Goal: Task Accomplishment & Management: Complete application form

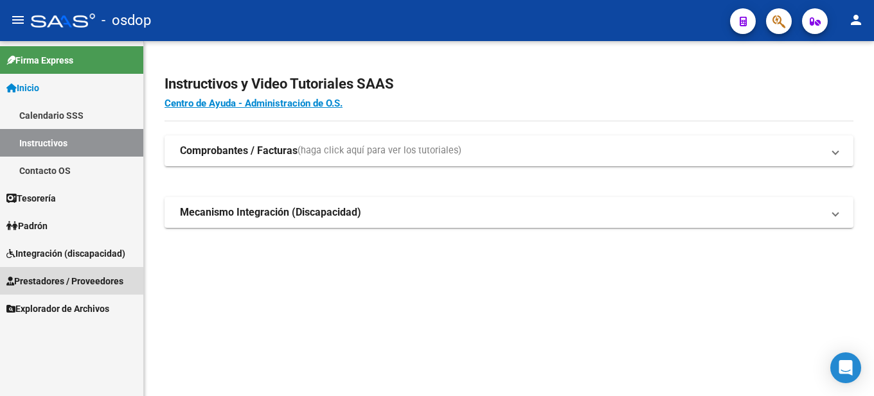
click at [89, 280] on span "Prestadores / Proveedores" at bounding box center [64, 281] width 117 height 14
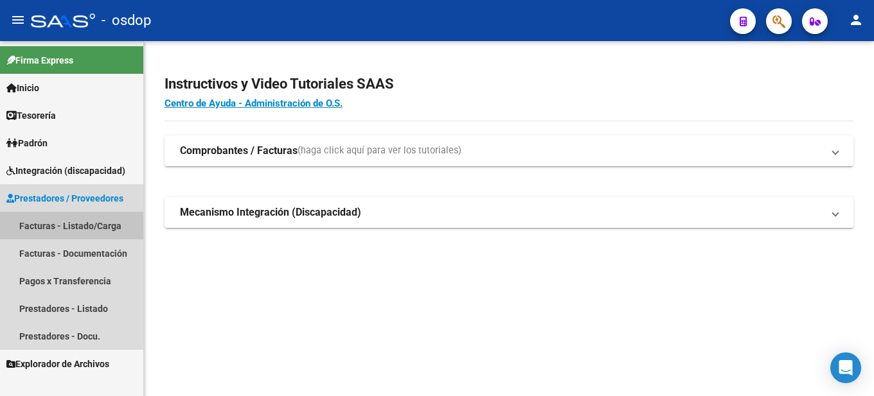
click at [100, 225] on link "Facturas - Listado/Carga" at bounding box center [71, 226] width 143 height 28
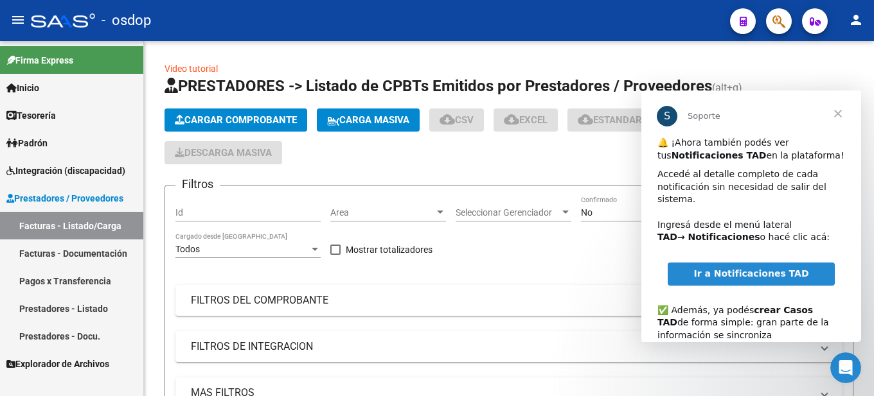
click at [842, 114] on span "Cerrar" at bounding box center [838, 114] width 46 height 46
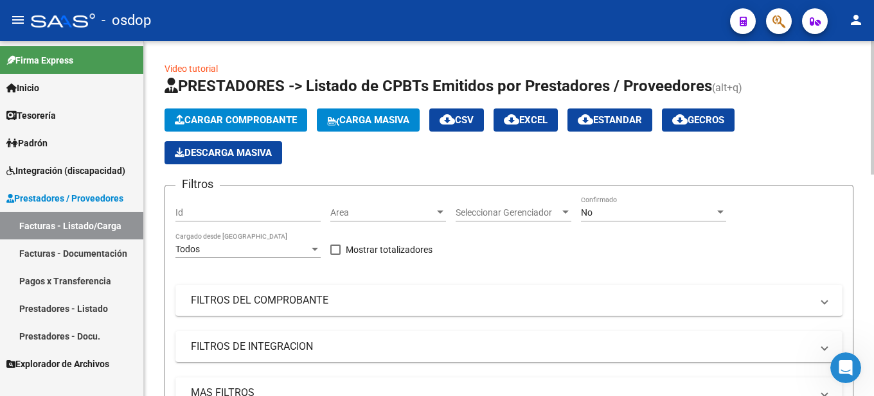
click at [238, 125] on span "Cargar Comprobante" at bounding box center [236, 120] width 122 height 12
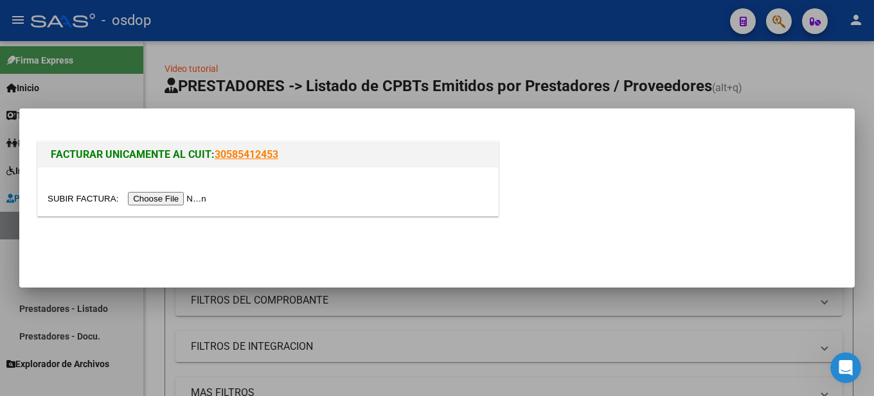
click at [165, 199] on input "file" at bounding box center [129, 198] width 163 height 13
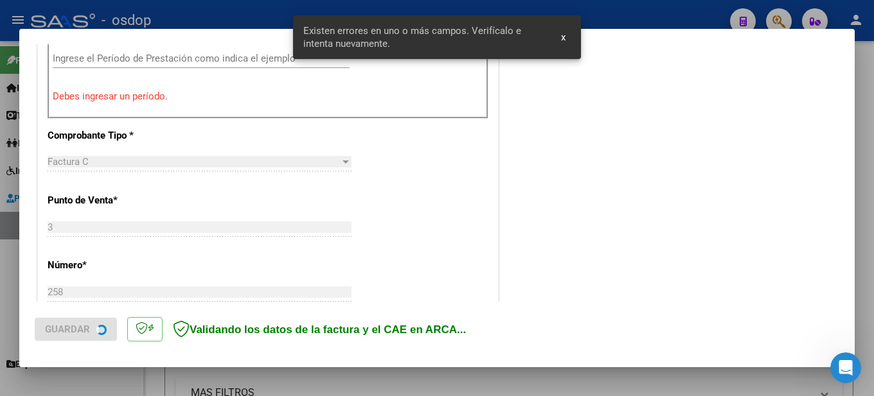
scroll to position [639, 0]
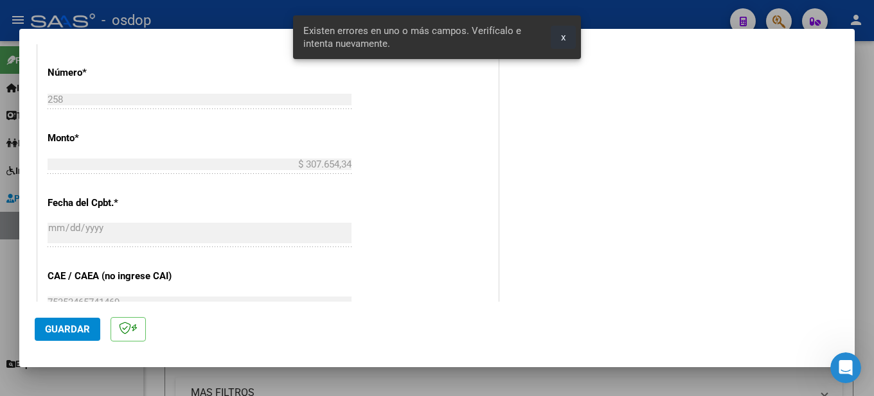
click at [564, 39] on span "x" at bounding box center [563, 37] width 4 height 12
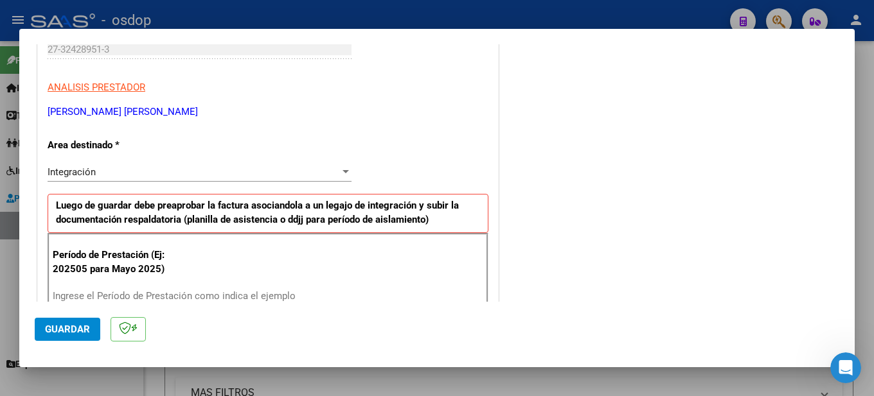
scroll to position [337, 0]
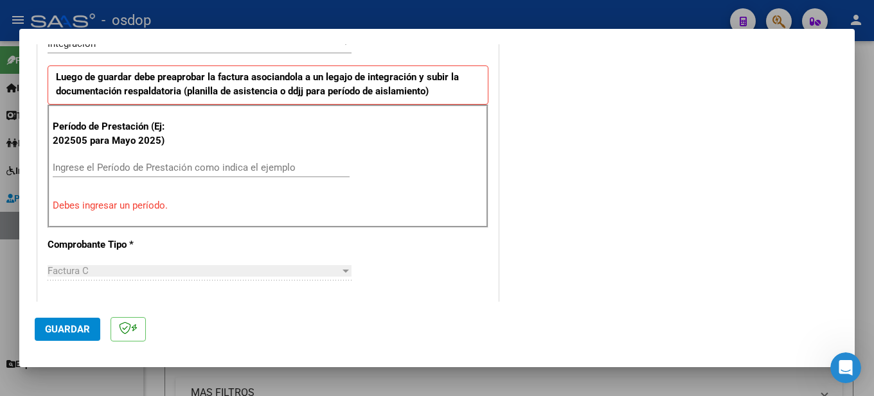
click at [84, 170] on input "Ingrese el Período de Prestación como indica el ejemplo" at bounding box center [201, 168] width 297 height 12
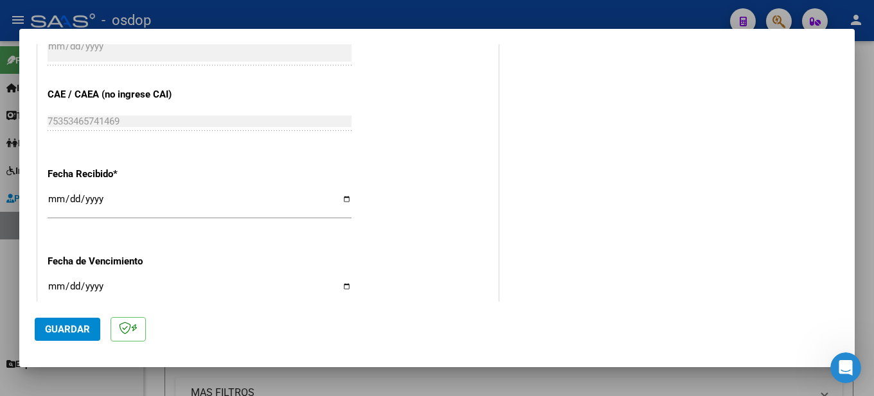
scroll to position [851, 0]
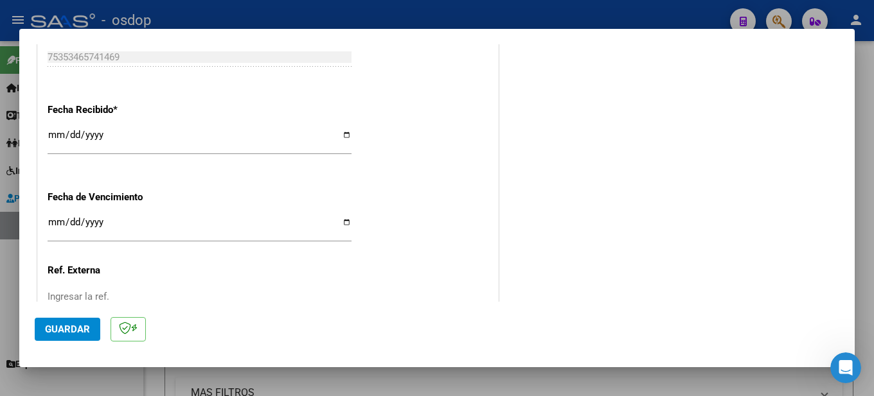
type input "202508"
click at [59, 332] on span "Guardar" at bounding box center [67, 330] width 45 height 12
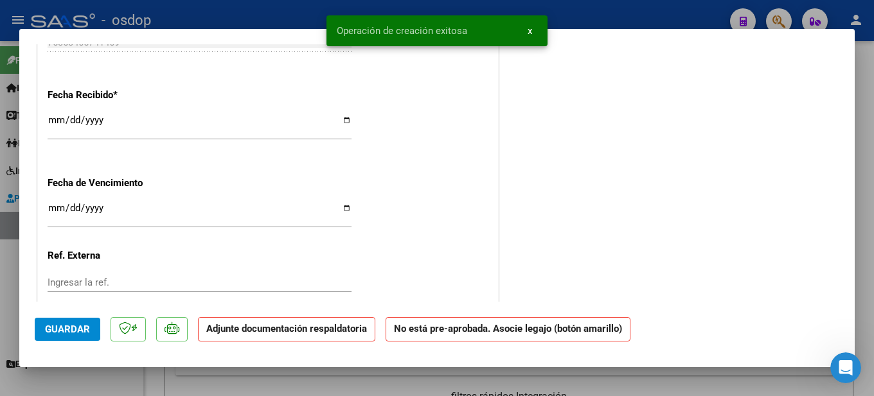
scroll to position [0, 0]
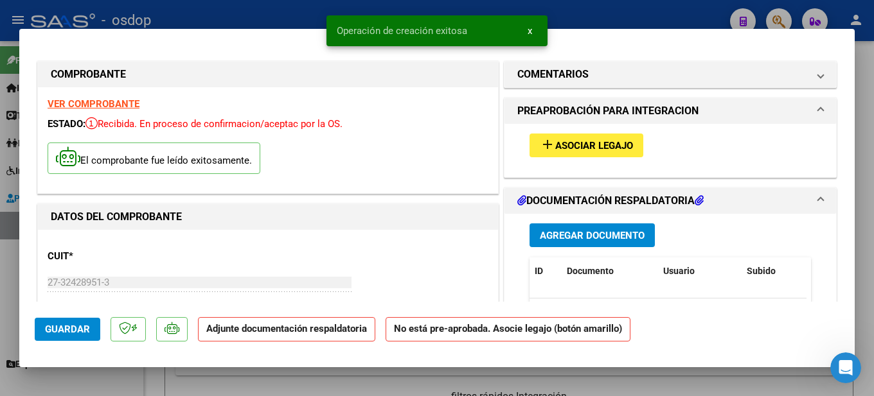
click at [598, 151] on span "Asociar Legajo" at bounding box center [594, 146] width 78 height 12
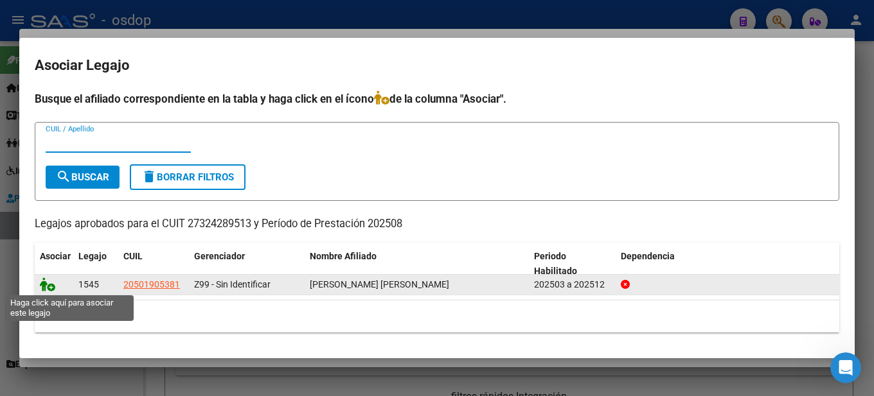
click at [49, 288] on icon at bounding box center [47, 285] width 15 height 14
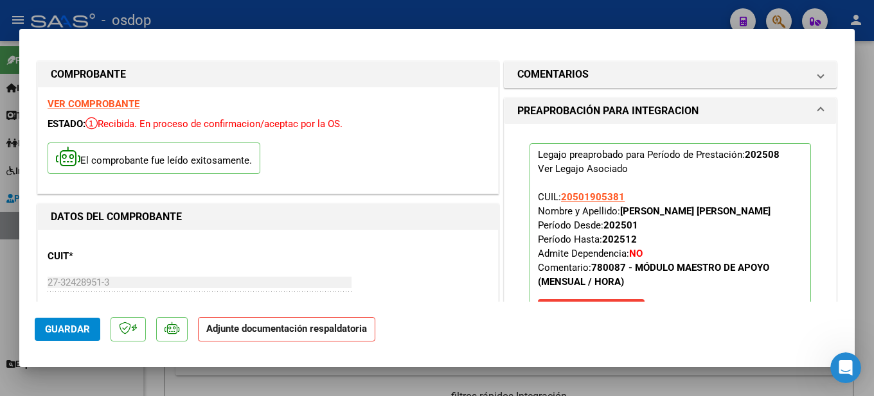
scroll to position [193, 0]
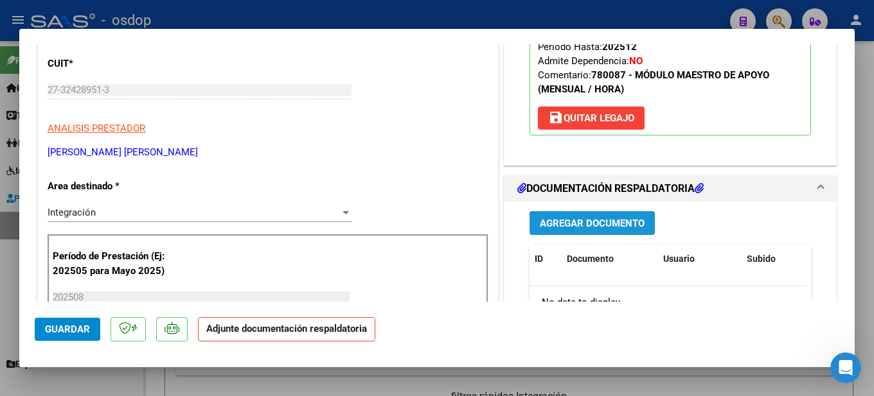
click at [583, 224] on span "Agregar Documento" at bounding box center [592, 224] width 105 height 12
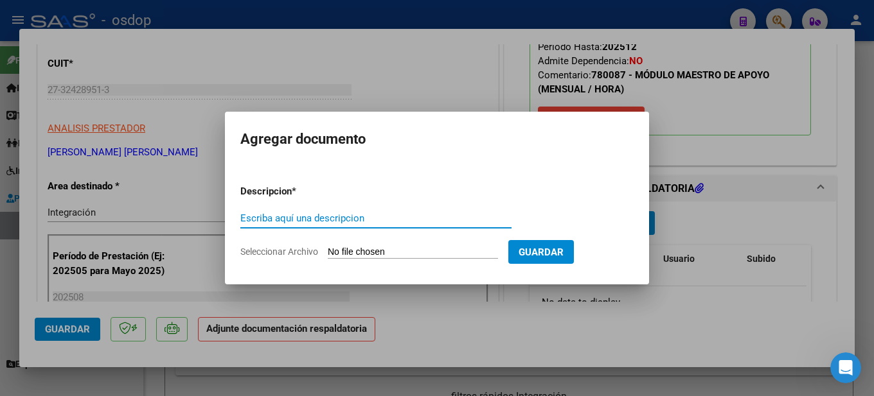
click at [270, 218] on input "Escriba aquí una descripcion" at bounding box center [375, 219] width 271 height 12
type input "Se adjunta planilla de asistencia agosto [PERSON_NAME] [PERSON_NAME]"
click at [423, 245] on form "Descripcion * Se adjunta planilla de asistencia agosto [PERSON_NAME] [PERSON_NA…" at bounding box center [436, 222] width 393 height 94
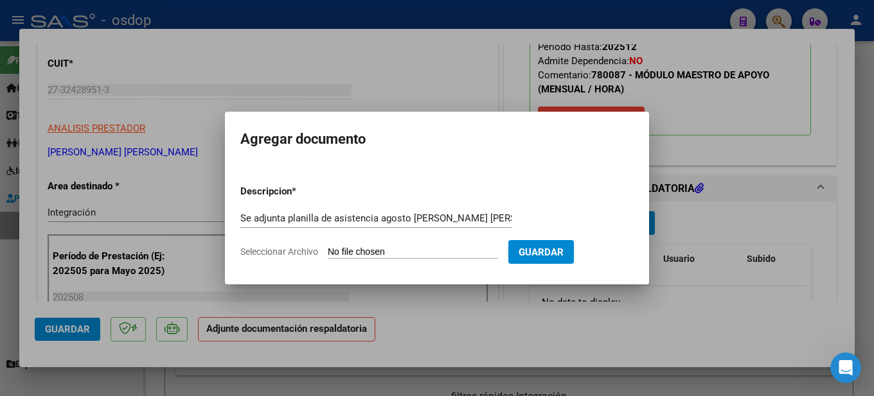
click at [427, 247] on input "Seleccionar Archivo" at bounding box center [413, 253] width 170 height 12
type input "C:\fakepath\Planilla de asistencia agosto [PERSON_NAME].pdf"
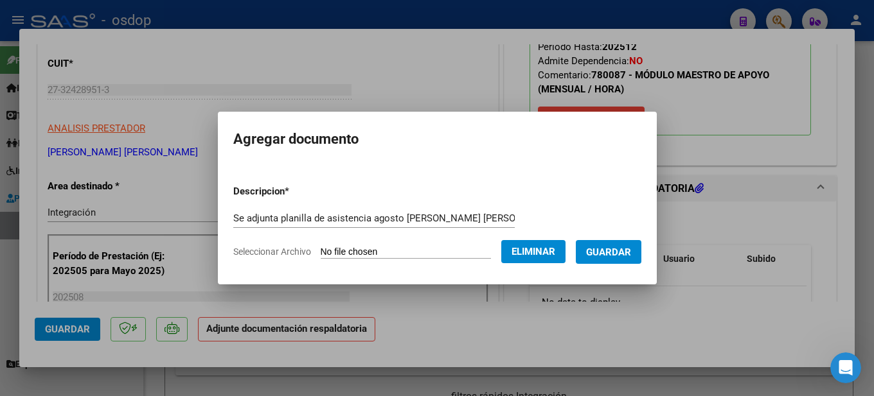
click at [627, 251] on span "Guardar" at bounding box center [608, 253] width 45 height 12
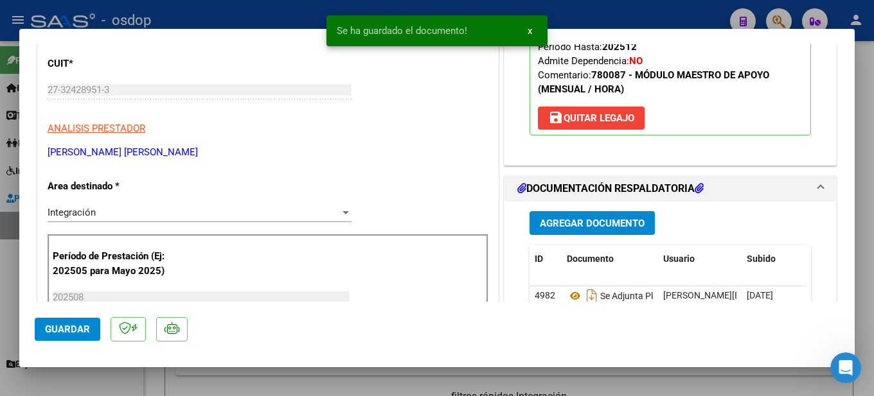
click at [867, 154] on div at bounding box center [437, 198] width 874 height 396
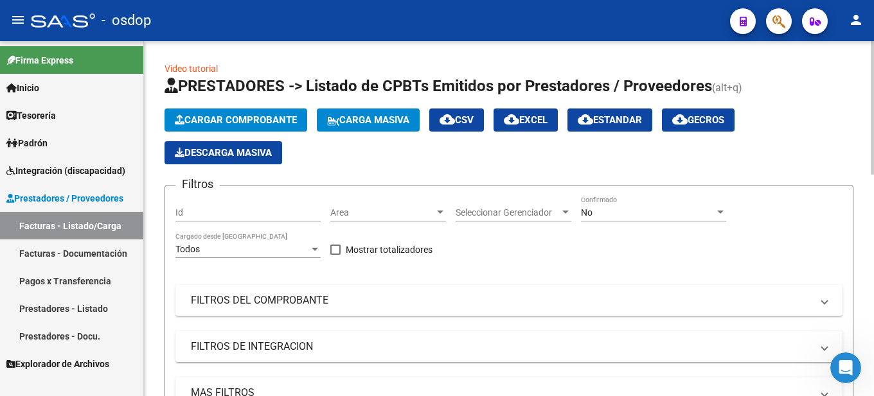
click at [247, 112] on button "Cargar Comprobante" at bounding box center [236, 120] width 143 height 23
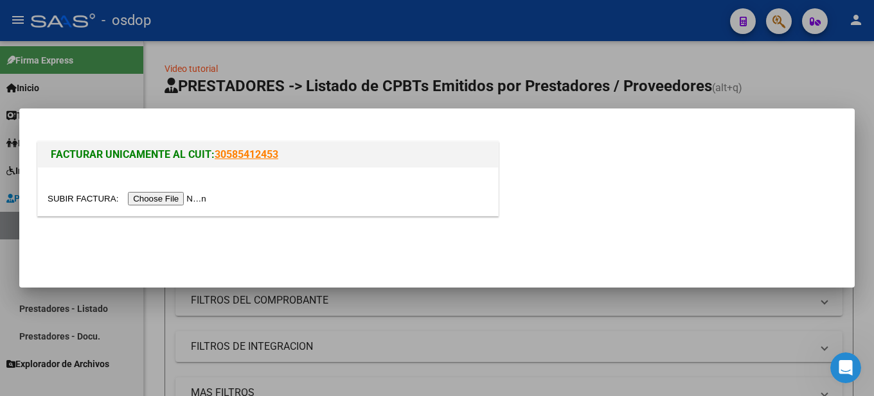
click at [201, 196] on input "file" at bounding box center [129, 198] width 163 height 13
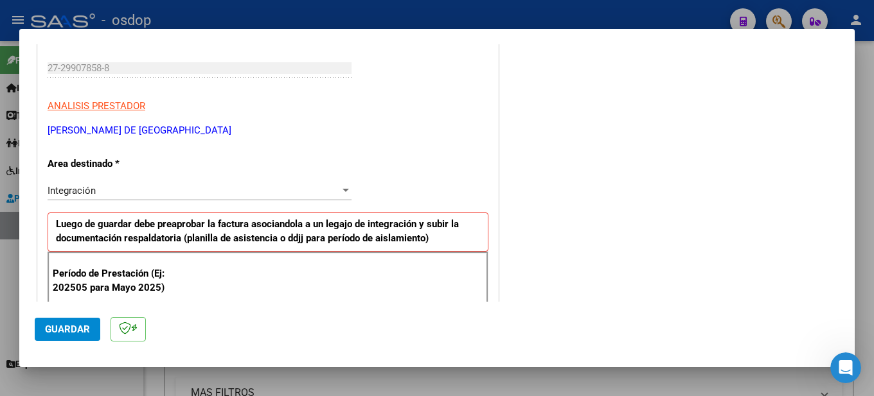
scroll to position [383, 0]
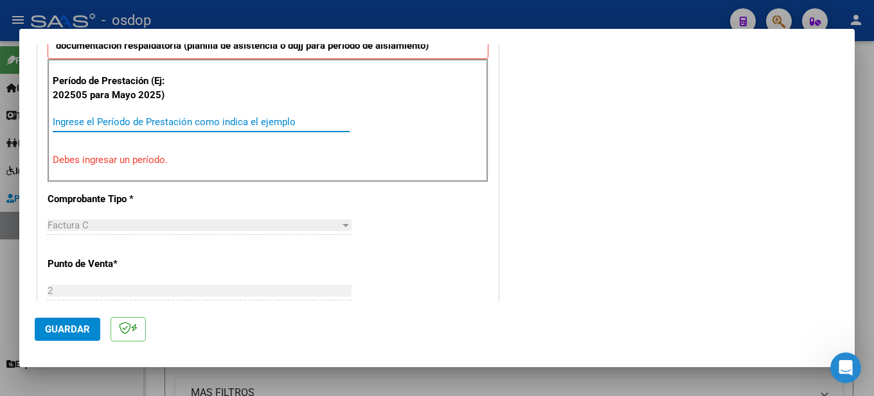
click at [78, 123] on input "Ingrese el Período de Prestación como indica el ejemplo" at bounding box center [201, 122] width 297 height 12
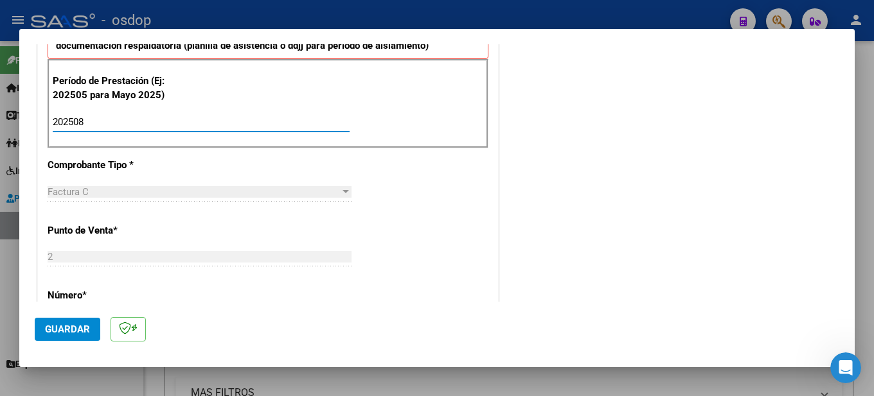
type input "202508"
click at [431, 124] on div "Período de Prestación (Ej: 202505 para [DATE]) 202508 Ingrese el Período de Pre…" at bounding box center [268, 104] width 441 height 90
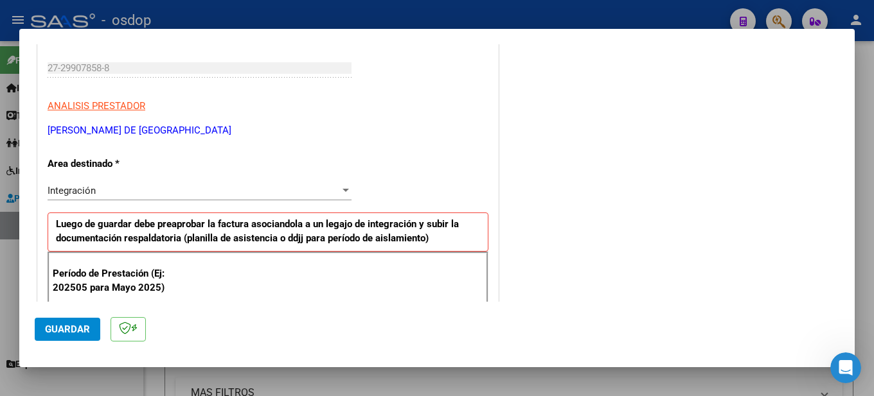
scroll to position [0, 0]
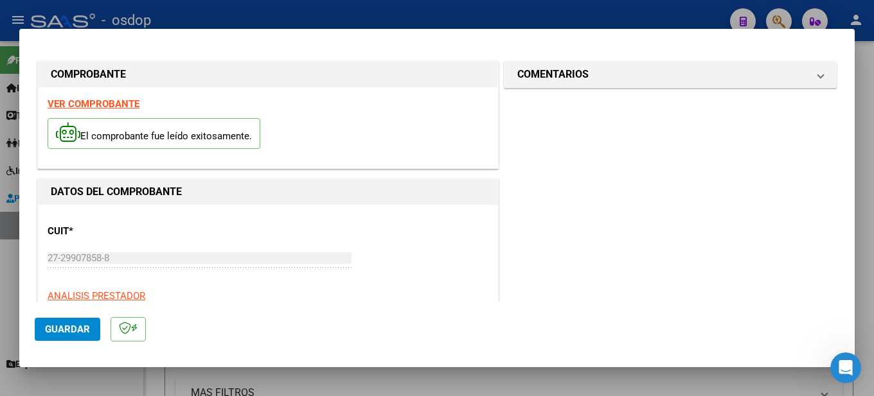
click at [109, 103] on strong "VER COMPROBANTE" at bounding box center [94, 104] width 92 height 12
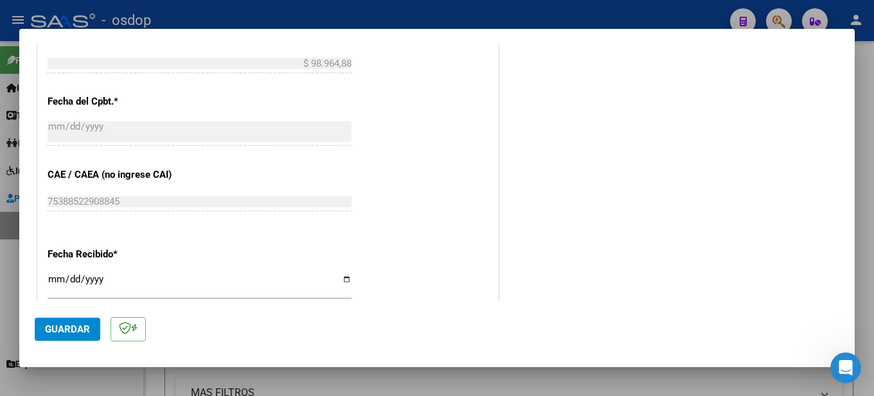
scroll to position [946, 0]
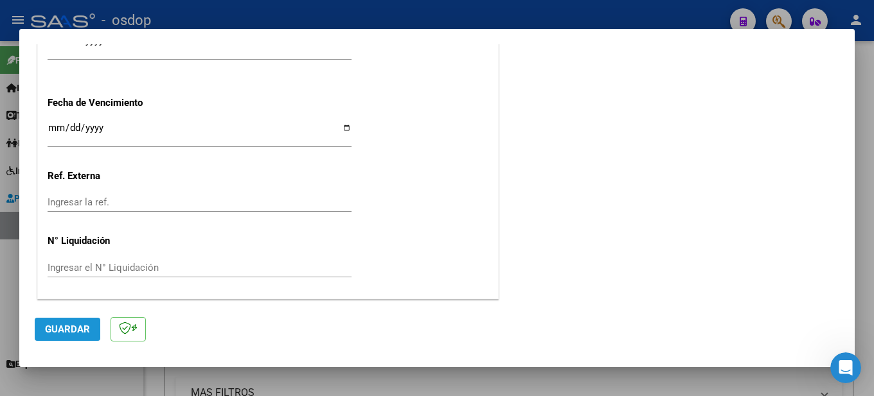
click at [76, 330] on span "Guardar" at bounding box center [67, 330] width 45 height 12
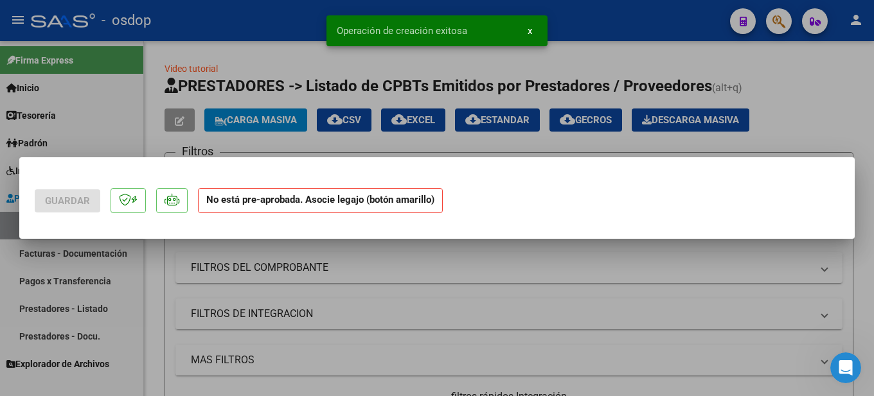
scroll to position [0, 0]
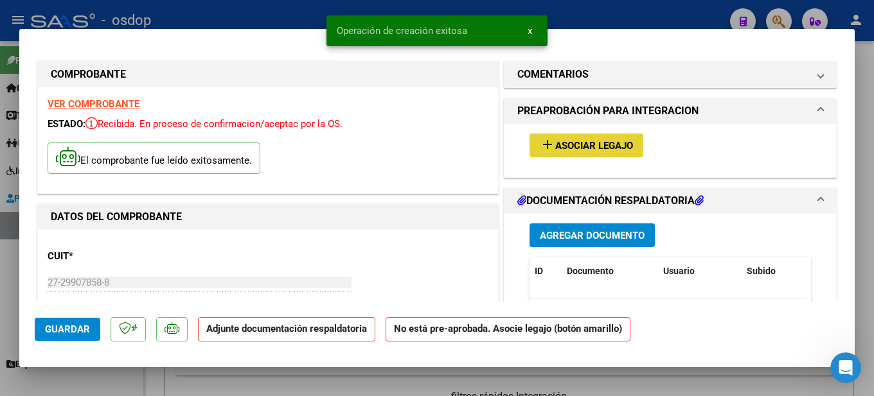
click at [601, 139] on button "add Asociar Legajo" at bounding box center [586, 146] width 114 height 24
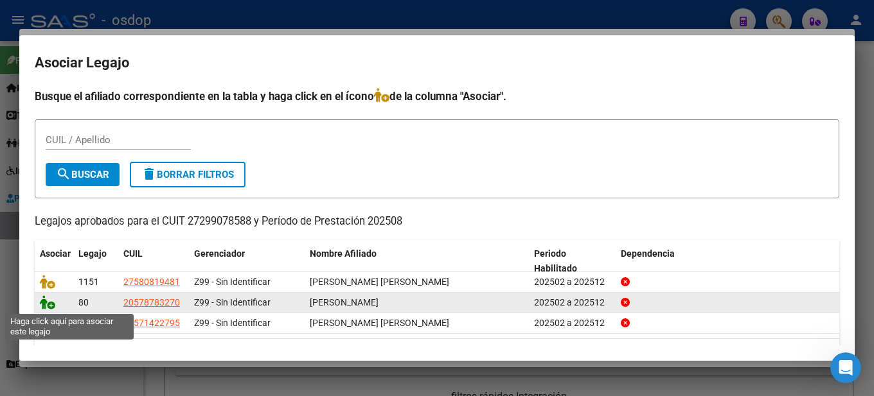
click at [51, 303] on icon at bounding box center [47, 303] width 15 height 14
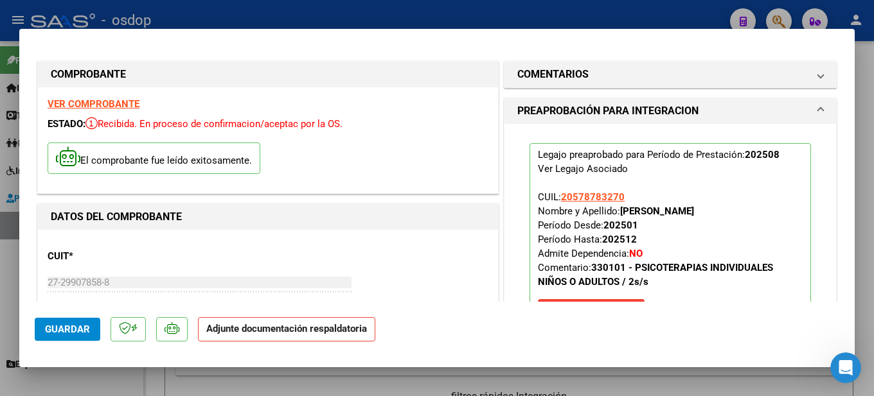
scroll to position [257, 0]
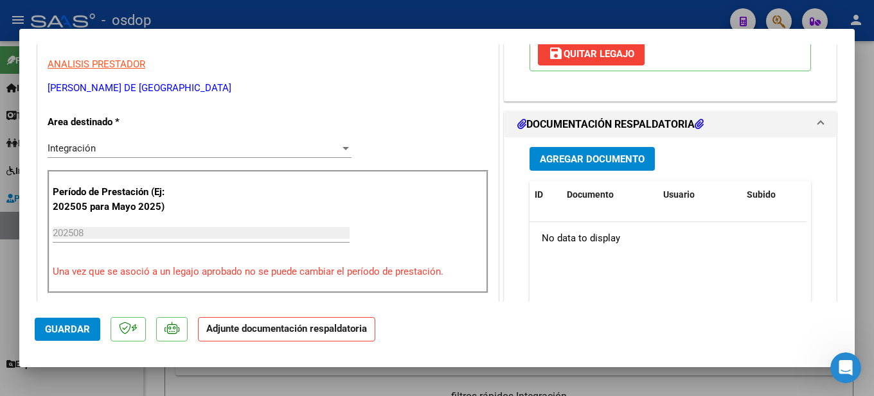
click at [606, 165] on span "Agregar Documento" at bounding box center [592, 160] width 105 height 12
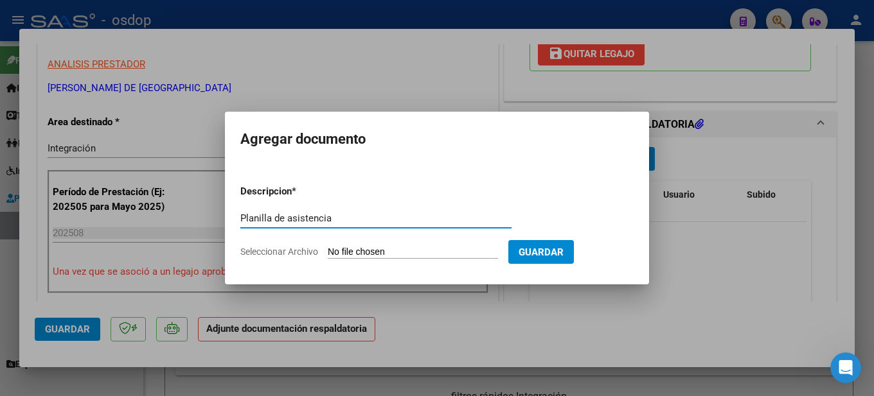
type input "Planilla de asistencia"
click at [421, 251] on input "Seleccionar Archivo" at bounding box center [413, 253] width 170 height 12
type input "C:\fakepath\Planilla de asistencia [PERSON_NAME] PSICOLOGIA.pdf"
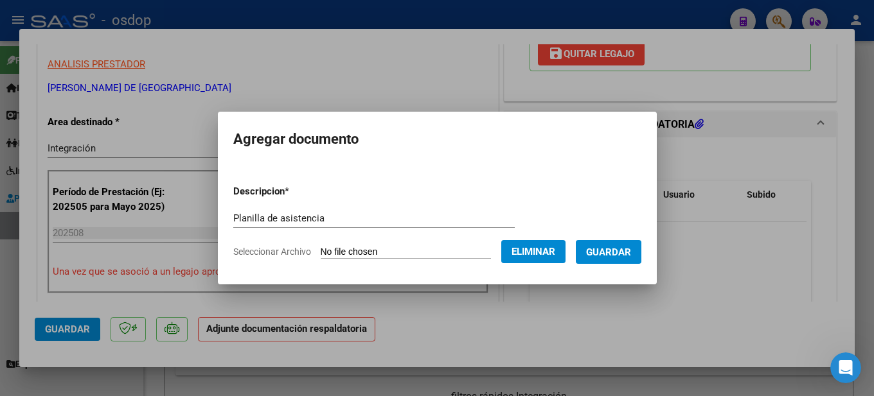
click at [339, 215] on input "Planilla de asistencia" at bounding box center [373, 219] width 281 height 12
type input "Planilla de asistencia agosto"
click at [361, 213] on input "Planilla de asistencia agosto" at bounding box center [373, 219] width 281 height 12
type input "Planilla de asistencia [PERSON_NAME]"
click at [619, 257] on span "Guardar" at bounding box center [608, 253] width 45 height 12
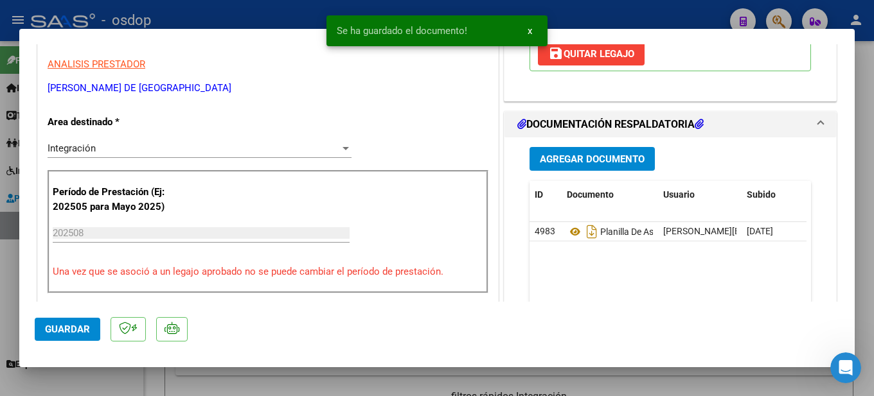
click at [865, 200] on div at bounding box center [437, 198] width 874 height 396
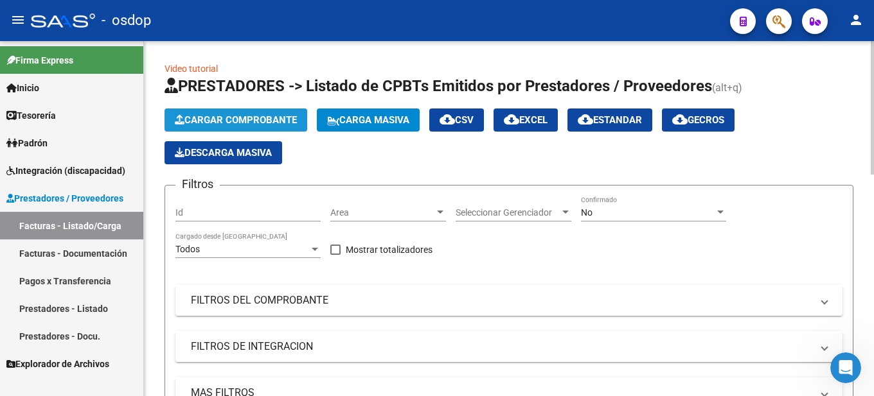
click at [212, 113] on button "Cargar Comprobante" at bounding box center [236, 120] width 143 height 23
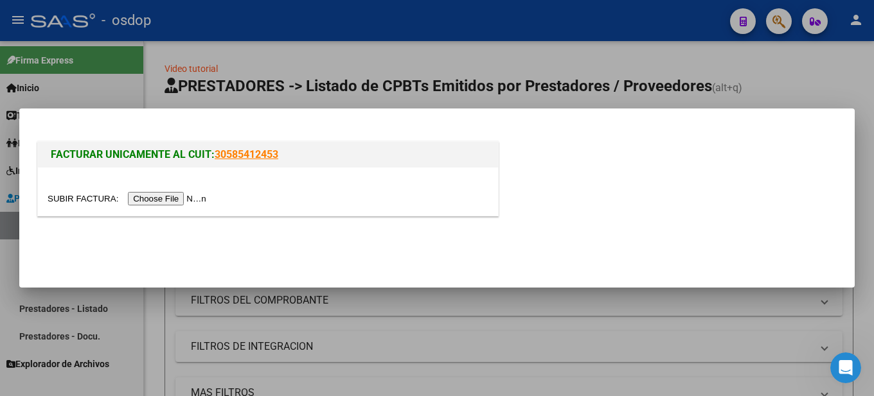
click at [197, 200] on input "file" at bounding box center [129, 198] width 163 height 13
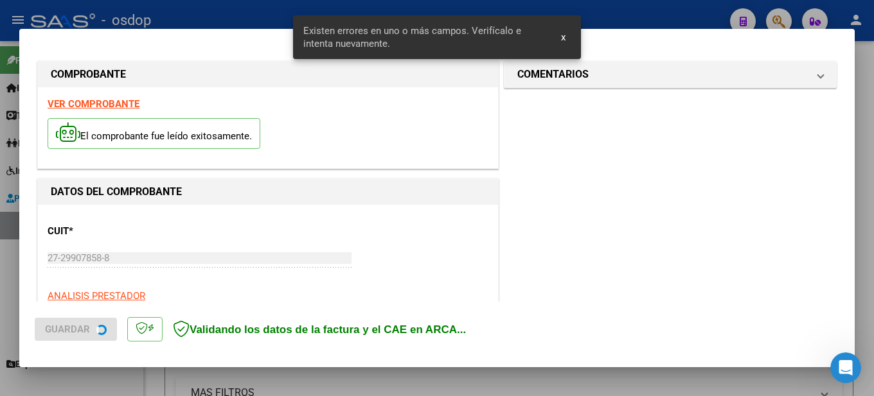
scroll to position [318, 0]
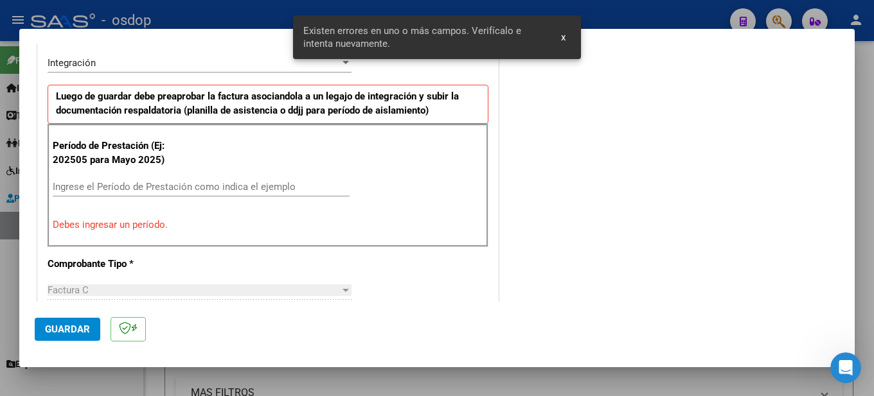
click at [138, 179] on div "Ingrese el Período de Prestación como indica el ejemplo" at bounding box center [201, 186] width 297 height 19
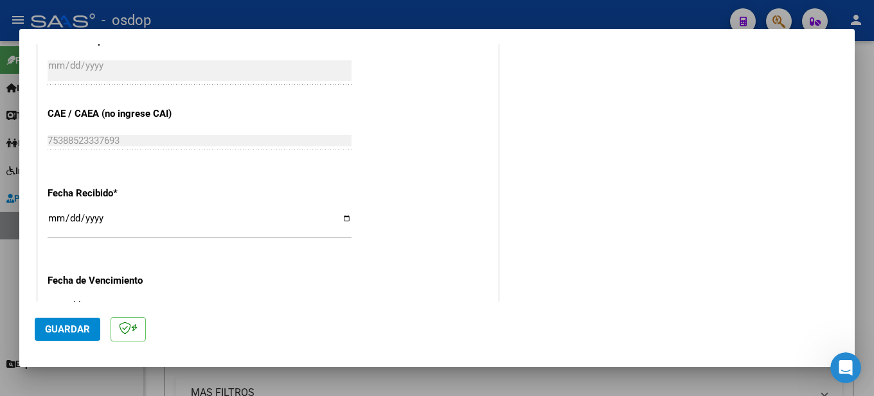
scroll to position [946, 0]
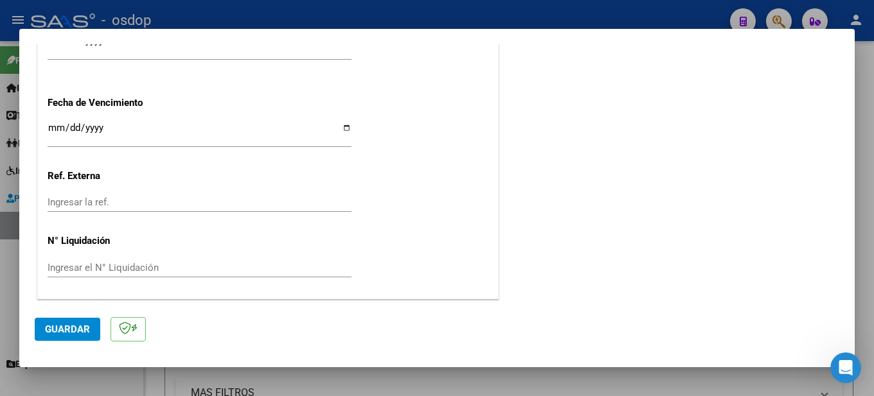
type input "202508"
click at [83, 329] on span "Guardar" at bounding box center [67, 330] width 45 height 12
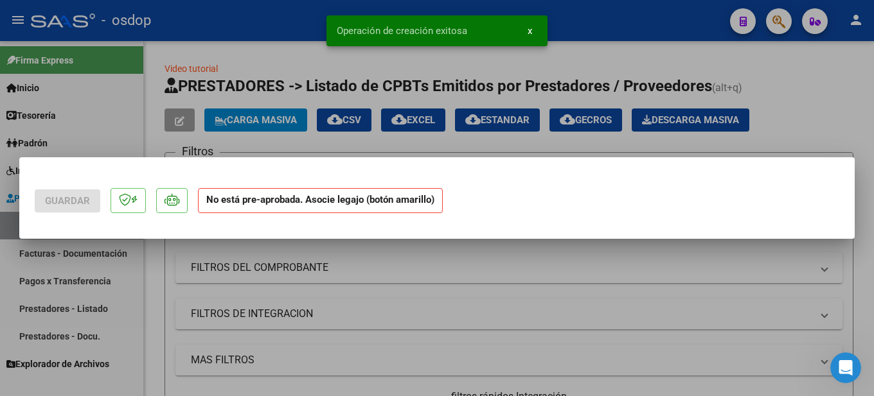
scroll to position [0, 0]
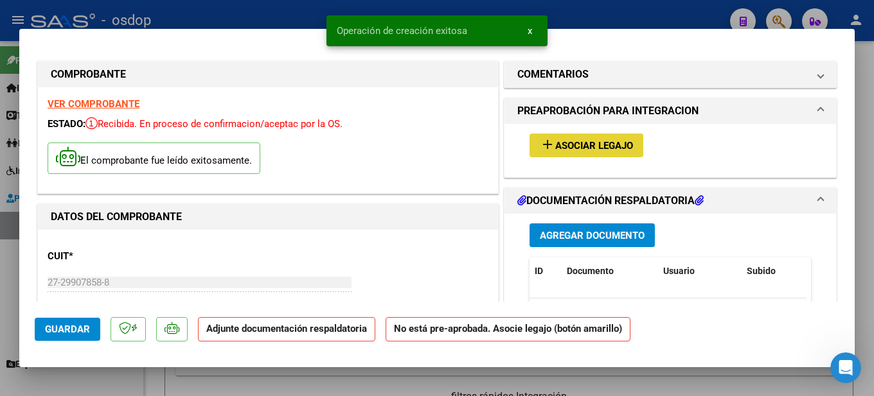
click at [597, 146] on span "Asociar Legajo" at bounding box center [594, 146] width 78 height 12
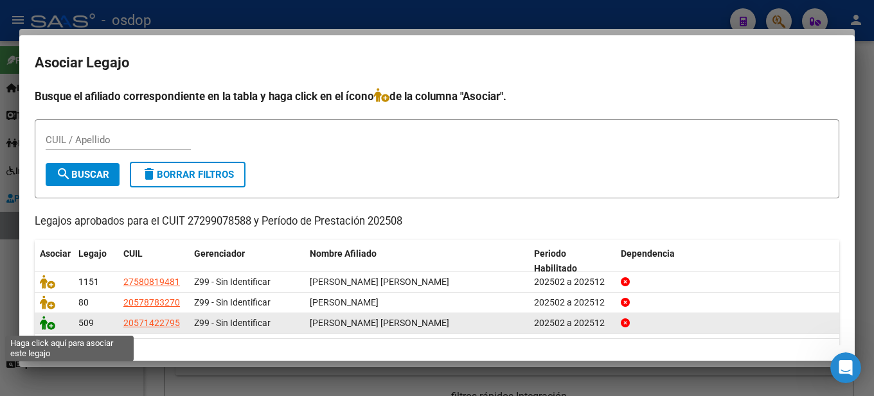
click at [51, 325] on icon at bounding box center [47, 323] width 15 height 14
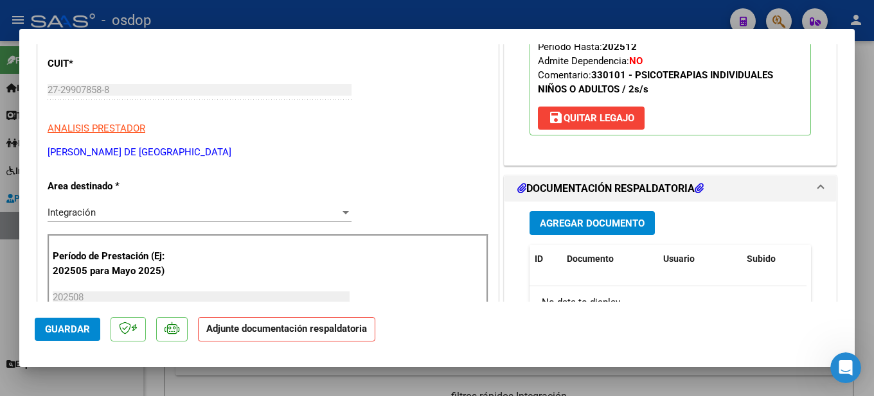
scroll to position [321, 0]
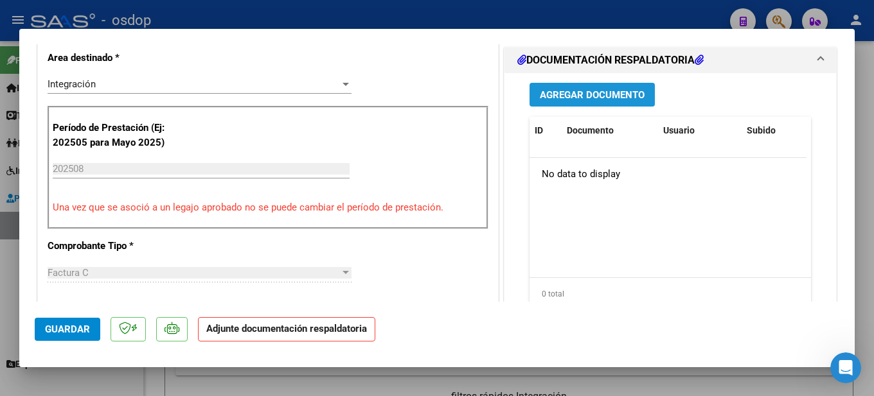
click at [616, 101] on span "Agregar Documento" at bounding box center [592, 95] width 105 height 12
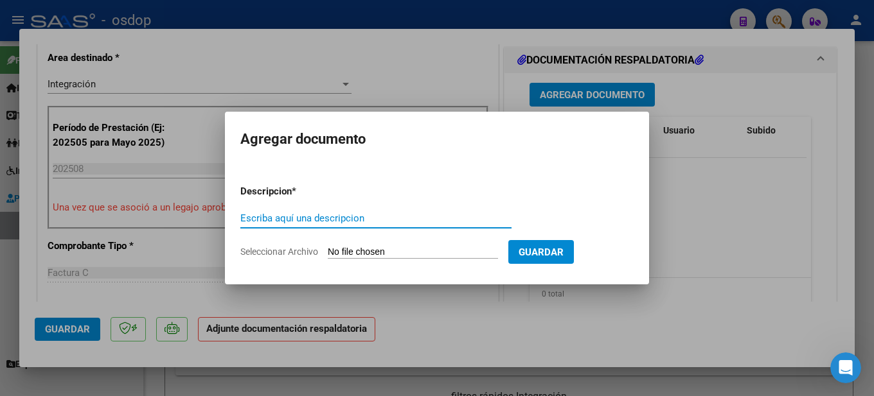
click at [305, 217] on input "Escriba aquí una descripcion" at bounding box center [375, 219] width 271 height 12
type input "Planilla de asistencia mes [PERSON_NAME] [PERSON_NAME]"
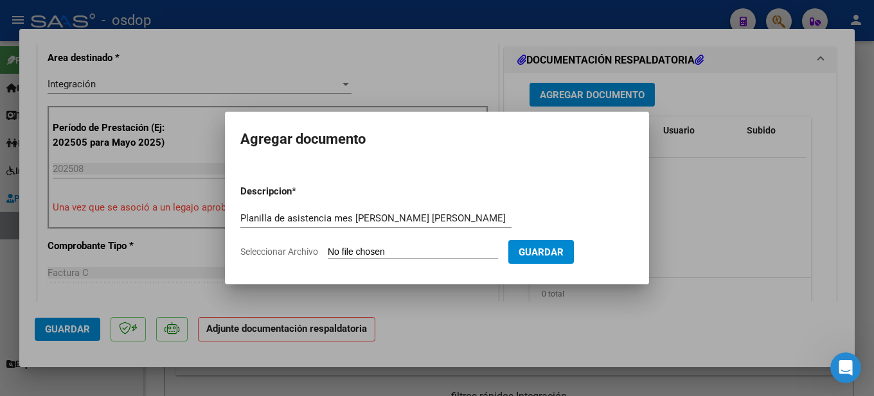
click at [469, 251] on input "Seleccionar Archivo" at bounding box center [413, 253] width 170 height 12
type input "C:\fakepath\Planilla de asistencia mes [PERSON_NAME] [PERSON_NAME] PSICOLOGIA.p…"
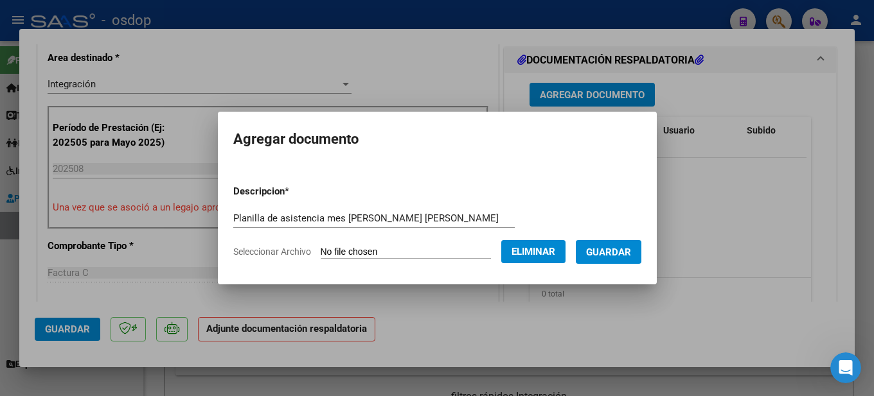
click at [631, 252] on span "Guardar" at bounding box center [608, 253] width 45 height 12
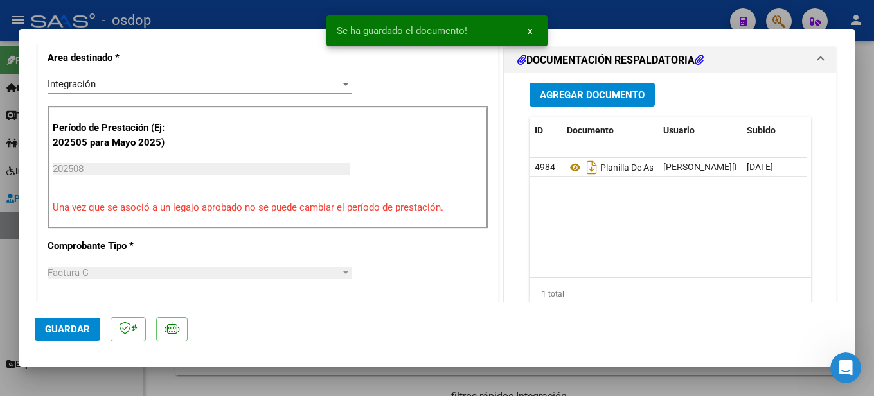
click at [866, 195] on div at bounding box center [437, 198] width 874 height 396
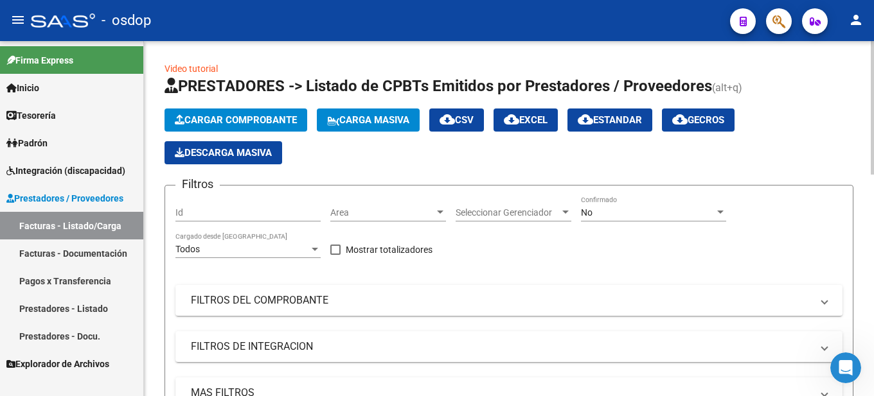
click at [260, 118] on span "Cargar Comprobante" at bounding box center [236, 120] width 122 height 12
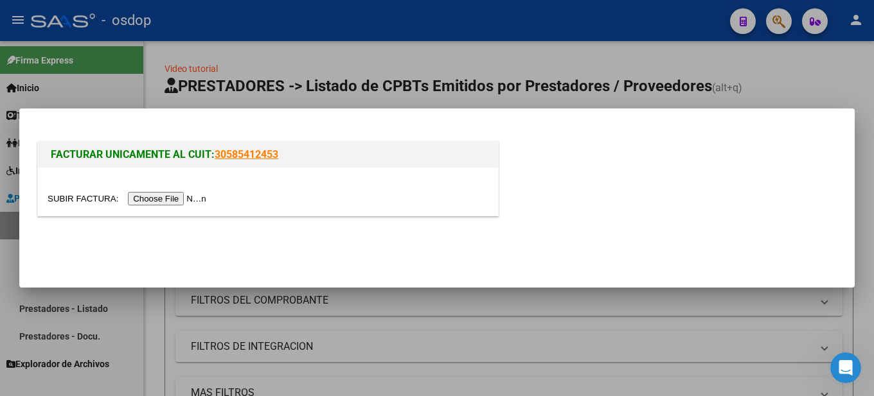
click at [196, 202] on input "file" at bounding box center [129, 198] width 163 height 13
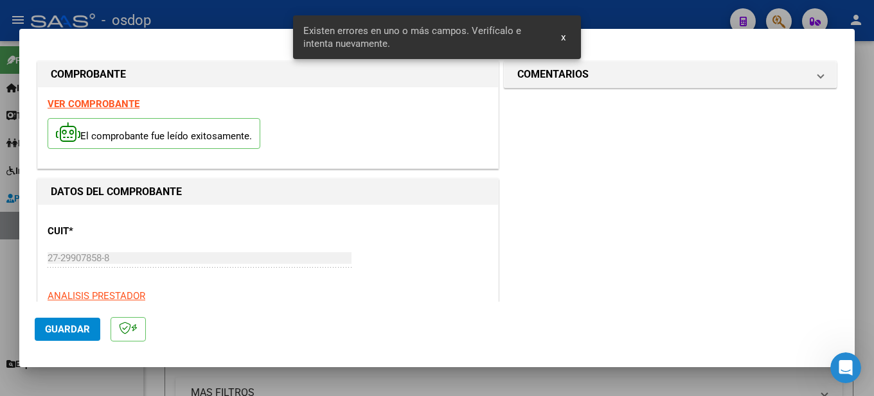
scroll to position [383, 0]
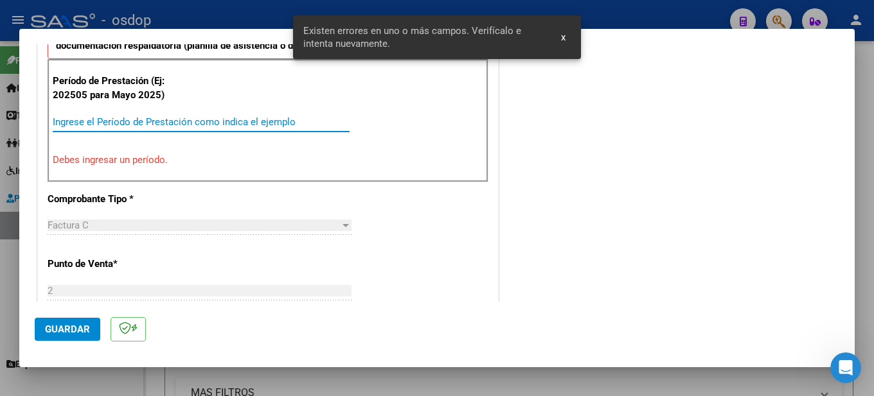
click at [87, 116] on input "Ingrese el Período de Prestación como indica el ejemplo" at bounding box center [201, 122] width 297 height 12
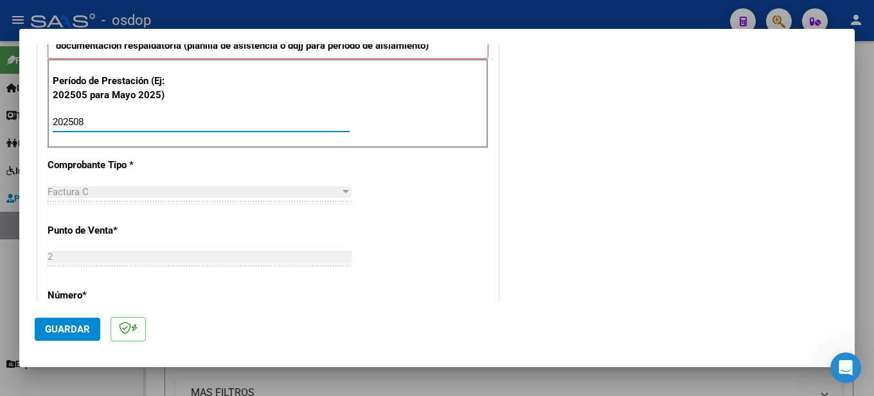
type input "202508"
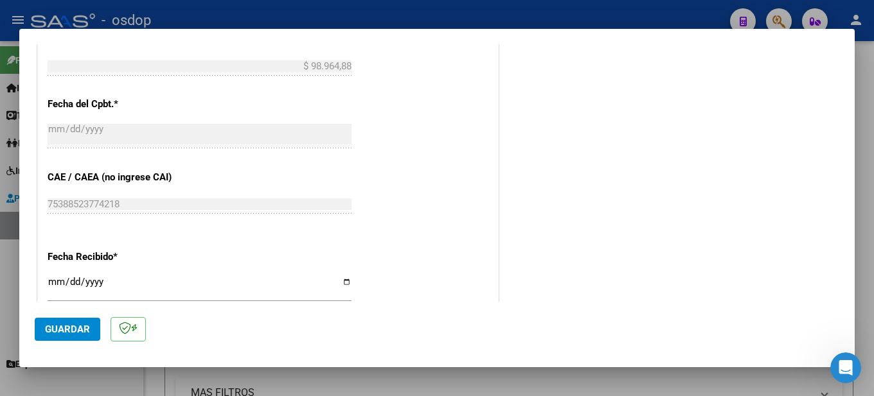
scroll to position [946, 0]
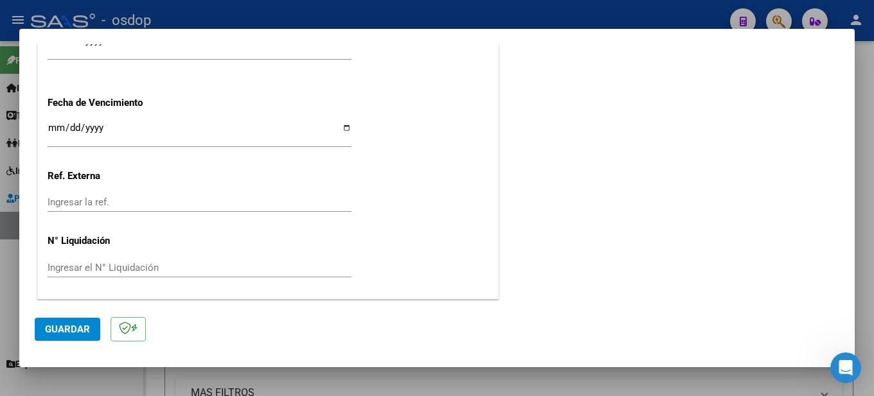
click at [89, 329] on button "Guardar" at bounding box center [68, 329] width 66 height 23
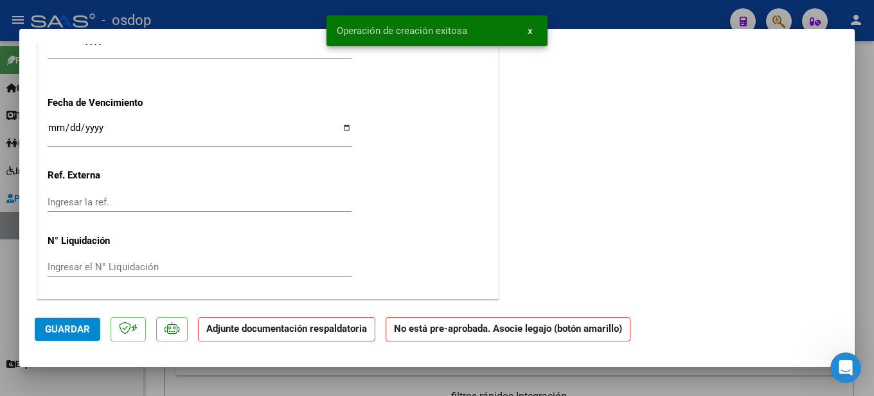
scroll to position [0, 0]
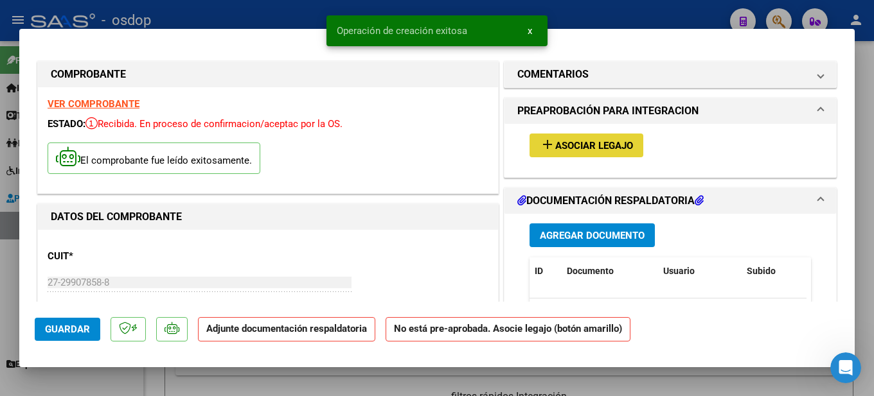
click at [573, 144] on span "Asociar Legajo" at bounding box center [594, 146] width 78 height 12
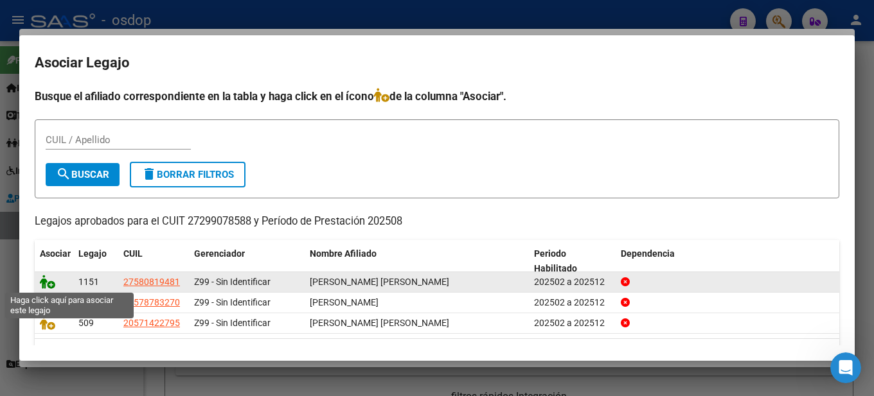
click at [48, 283] on icon at bounding box center [47, 282] width 15 height 14
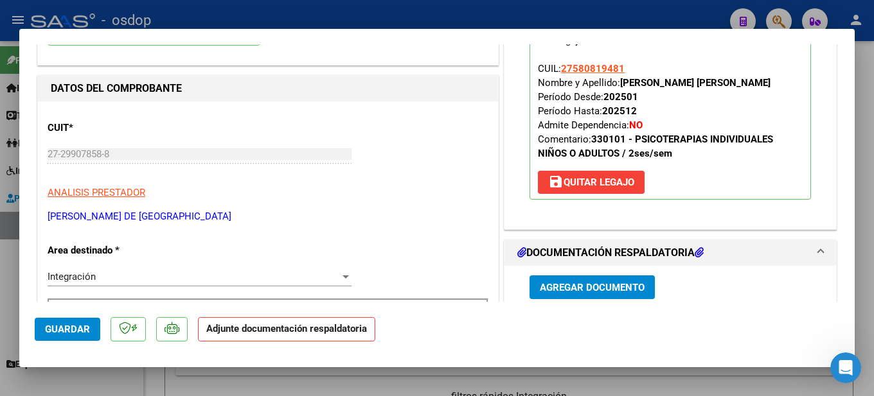
scroll to position [257, 0]
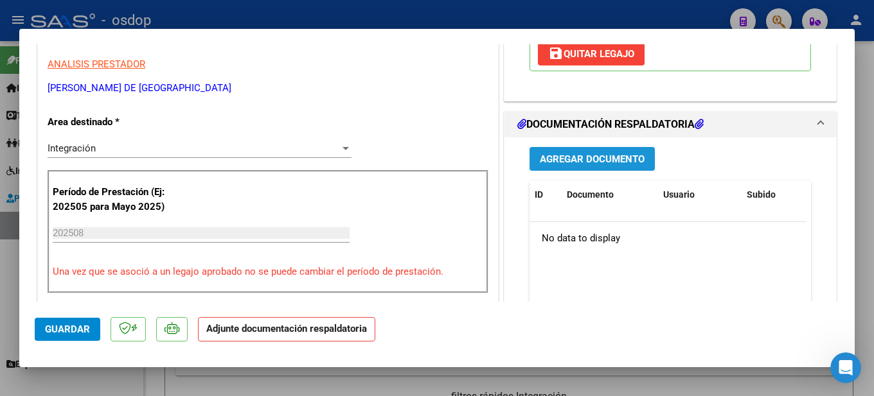
click at [583, 154] on span "Agregar Documento" at bounding box center [592, 160] width 105 height 12
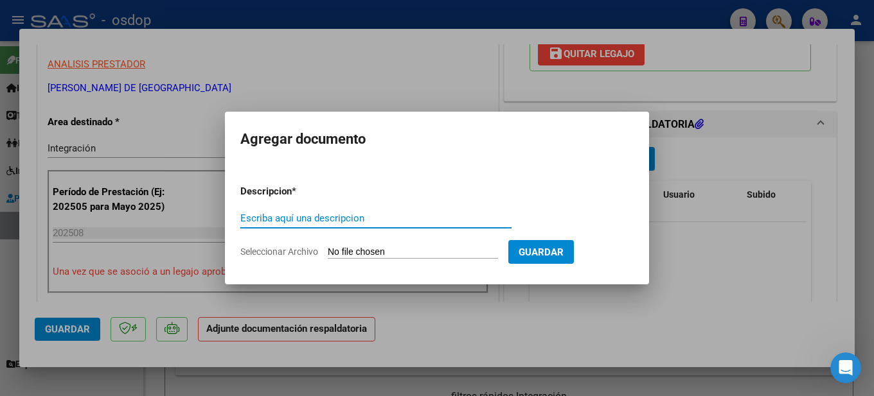
click at [372, 217] on input "Escriba aquí una descripcion" at bounding box center [375, 219] width 271 height 12
type input "Planilla de asitencia mes [PERSON_NAME]"
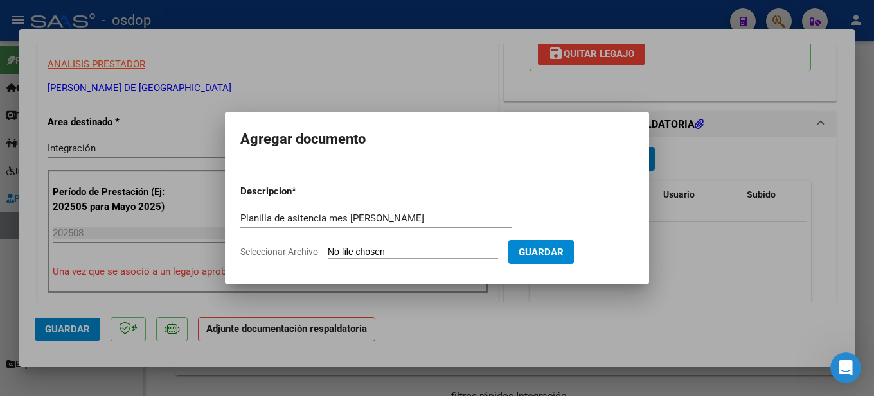
click at [429, 247] on input "Seleccionar Archivo" at bounding box center [413, 253] width 170 height 12
type input "C:\fakepath\planilla de asistencia agosto psicologia [PERSON_NAME].pdf"
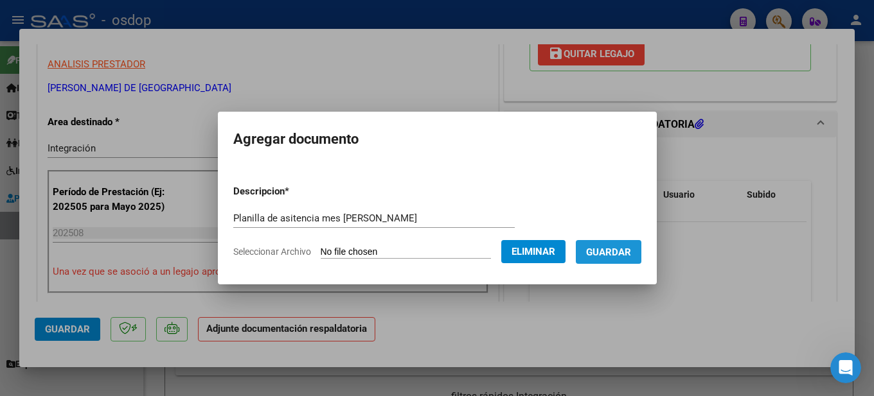
click at [625, 245] on button "Guardar" at bounding box center [609, 252] width 66 height 24
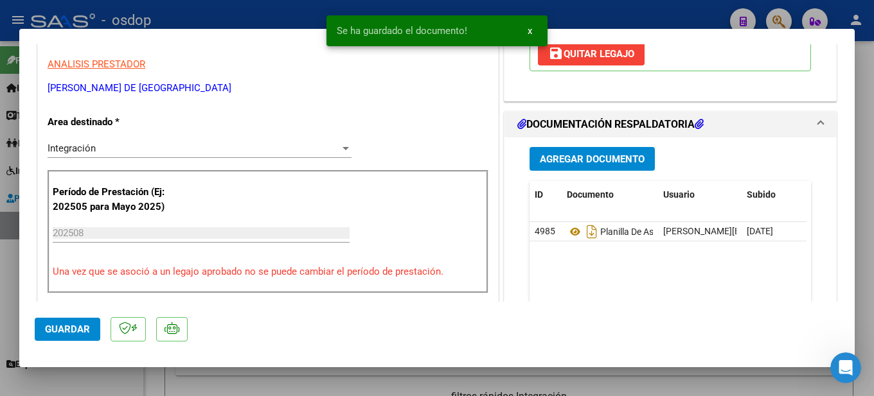
click at [864, 153] on div at bounding box center [437, 198] width 874 height 396
